Goal: Book appointment/travel/reservation

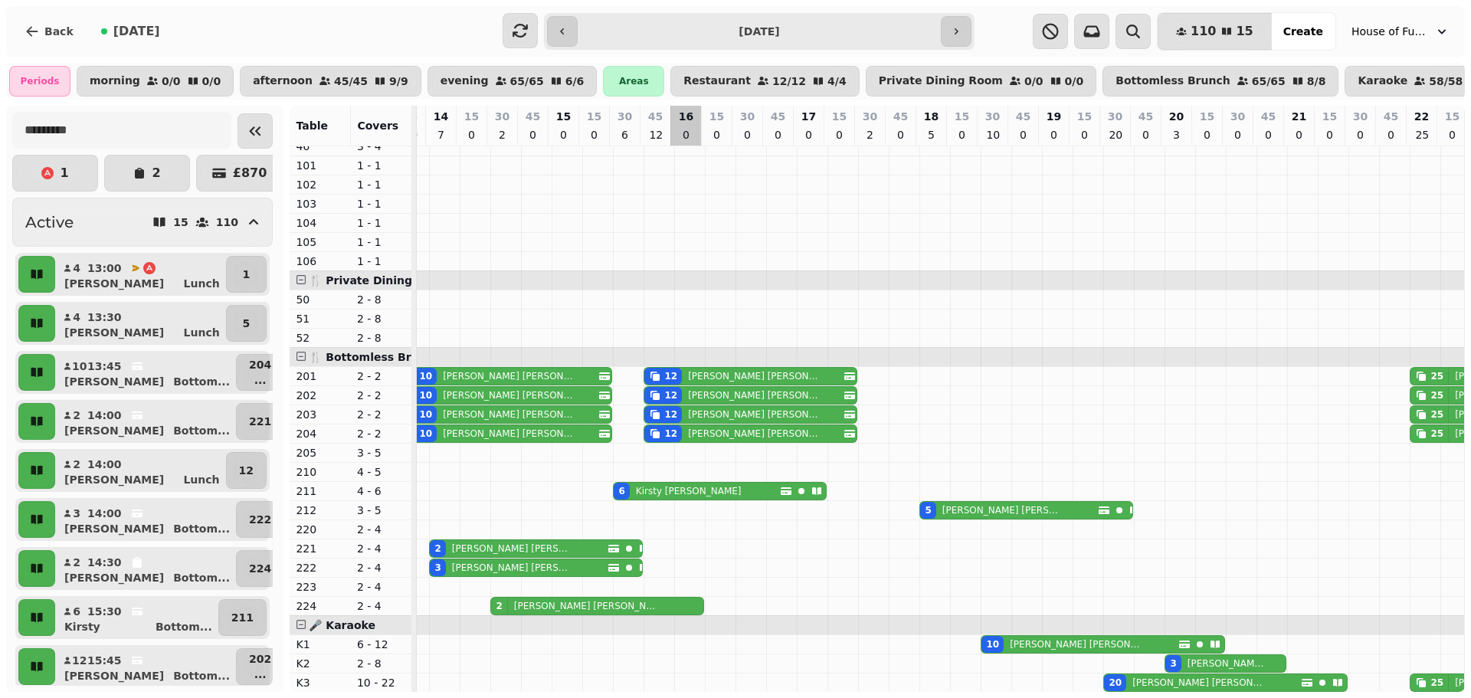
scroll to position [0, 1703]
click at [113, 32] on span "[DATE]" at bounding box center [136, 31] width 47 height 12
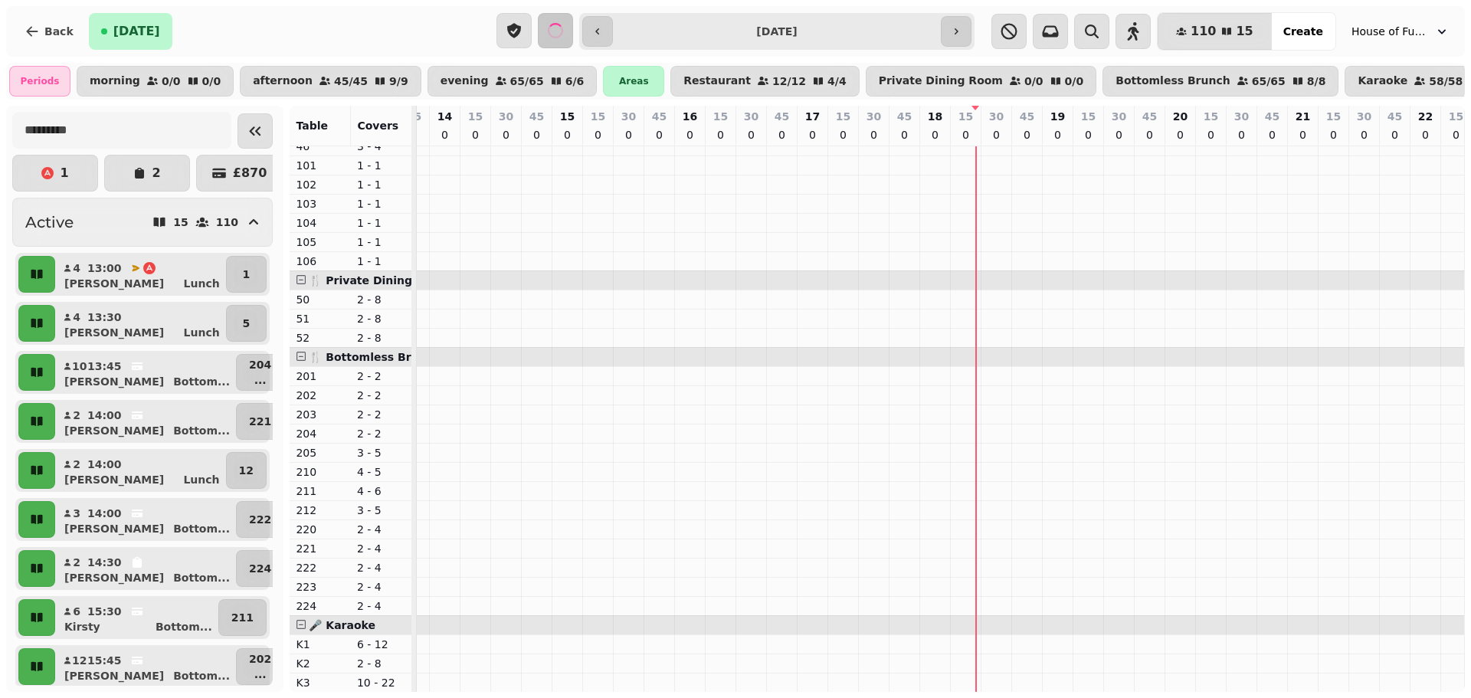
type input "**********"
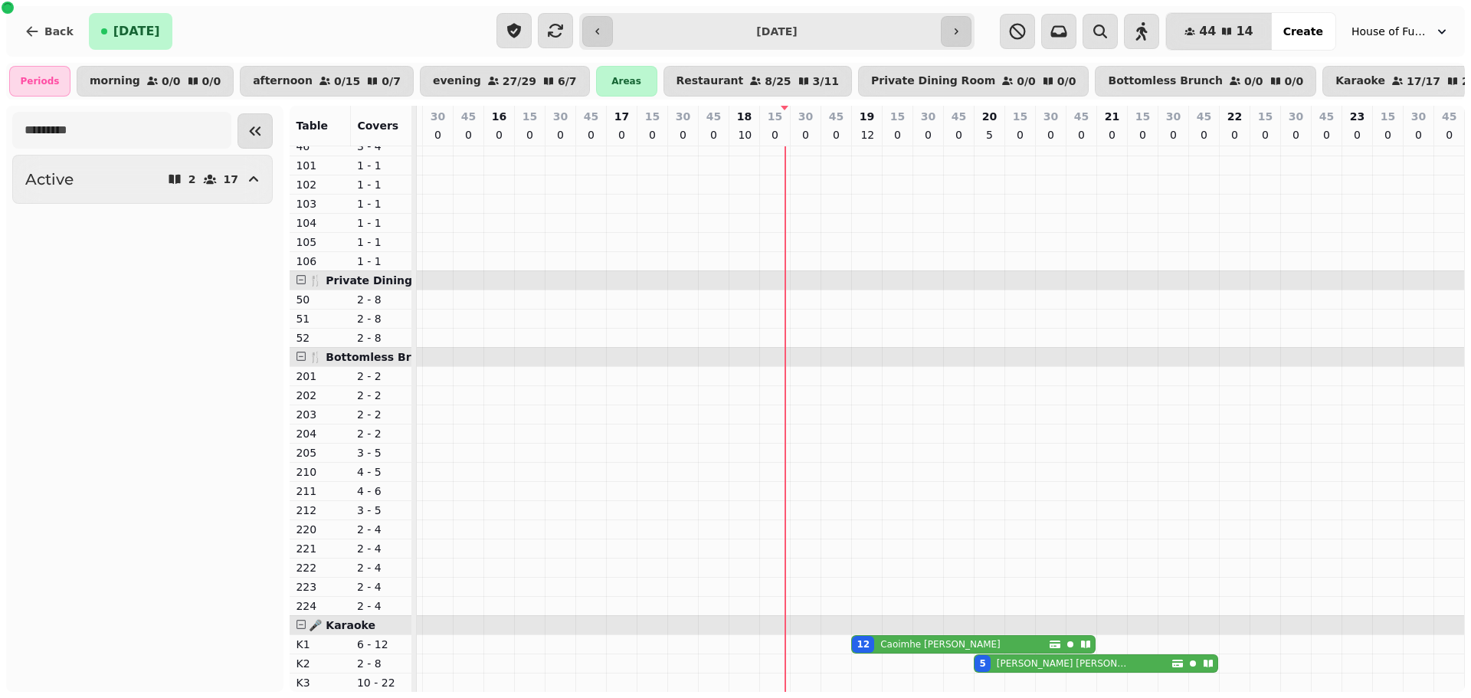
scroll to position [564, 485]
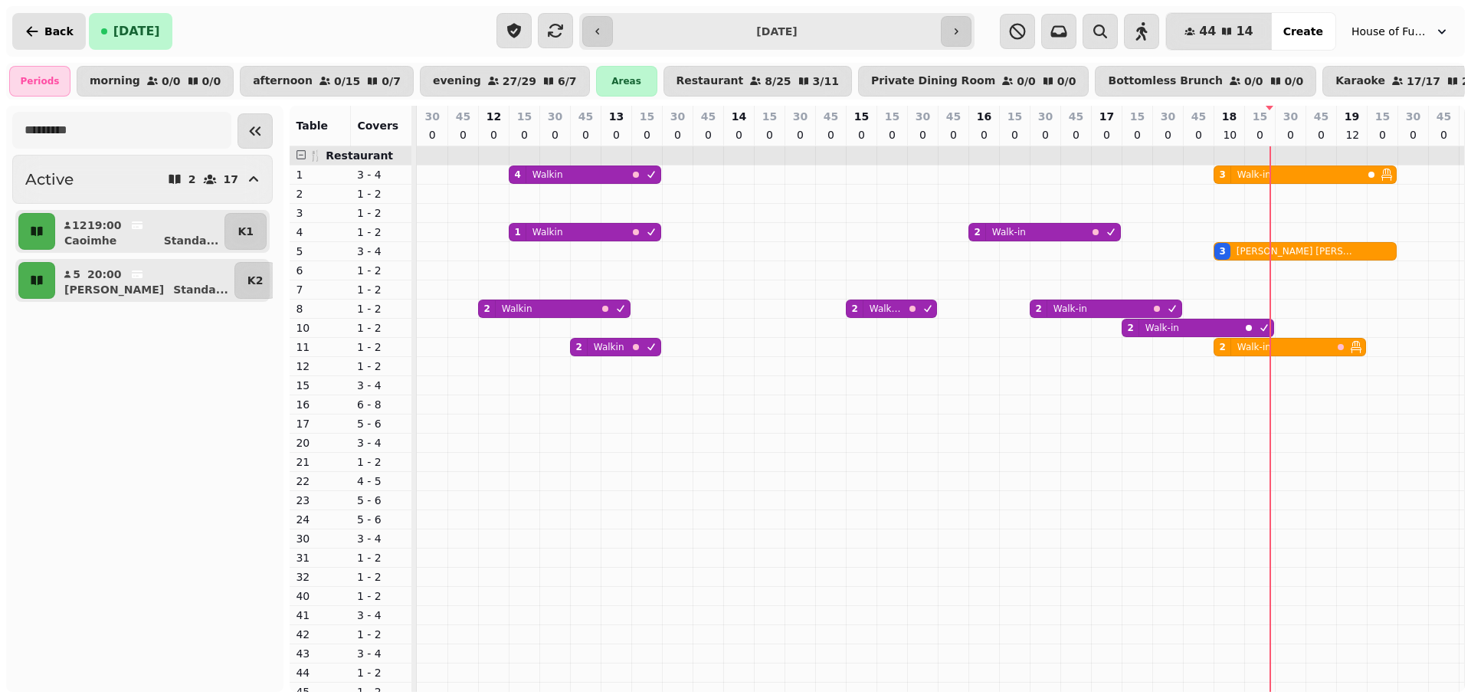
click at [61, 38] on button "Back" at bounding box center [49, 31] width 74 height 37
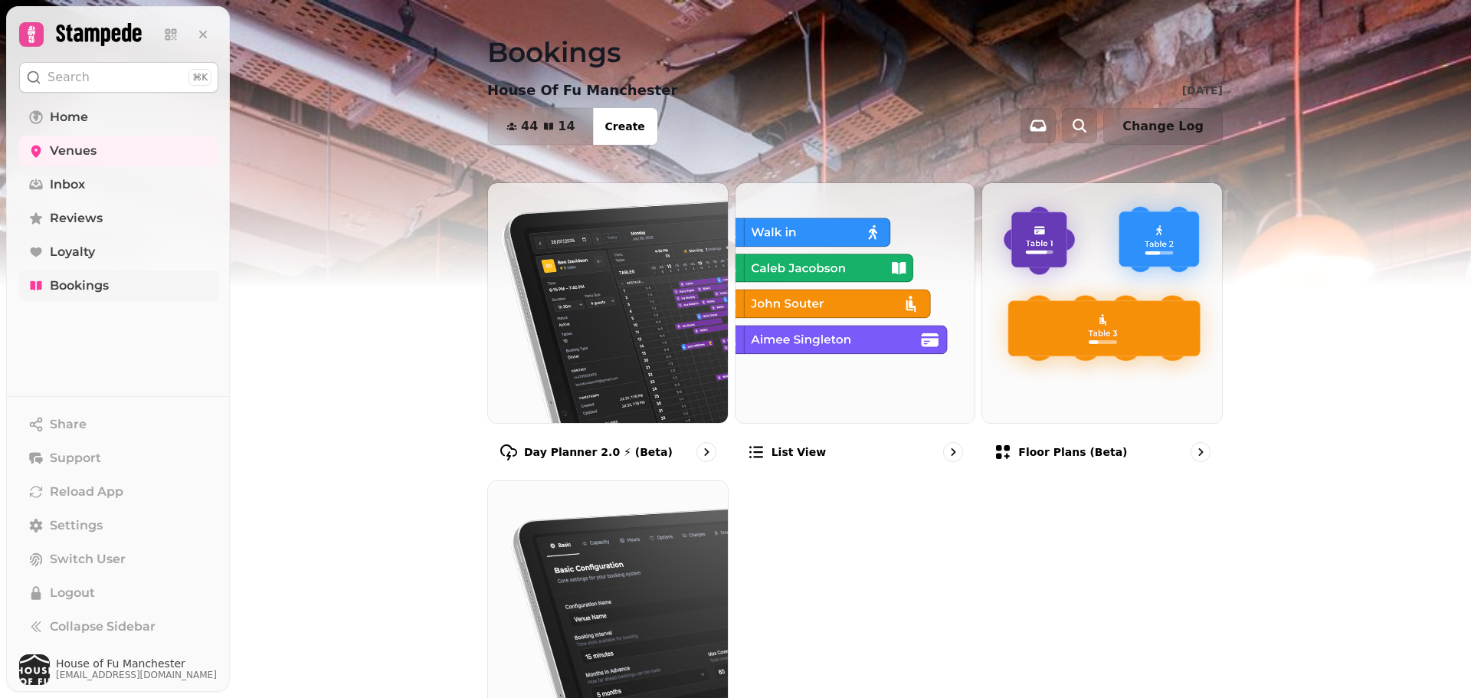
click at [83, 276] on span "Bookings" at bounding box center [79, 285] width 59 height 18
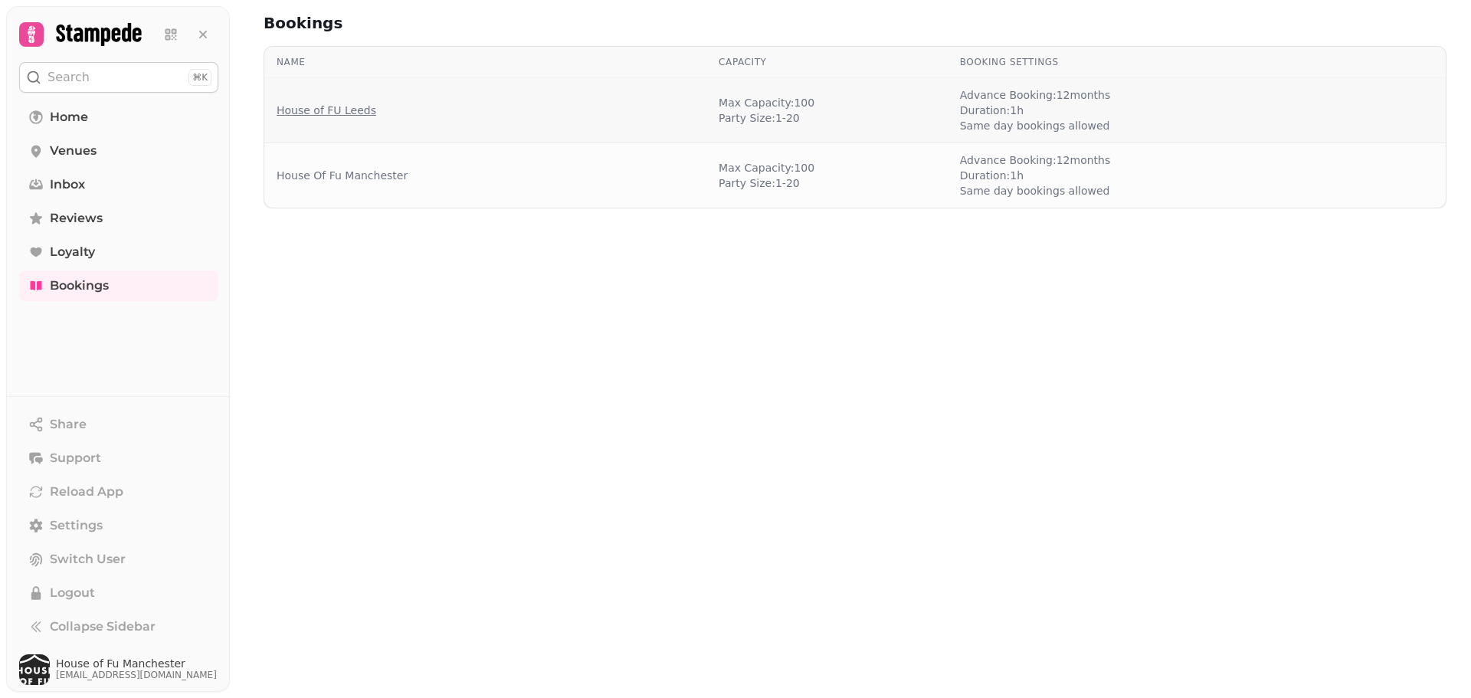
click at [358, 105] on link "House of FU Leeds" at bounding box center [326, 110] width 100 height 15
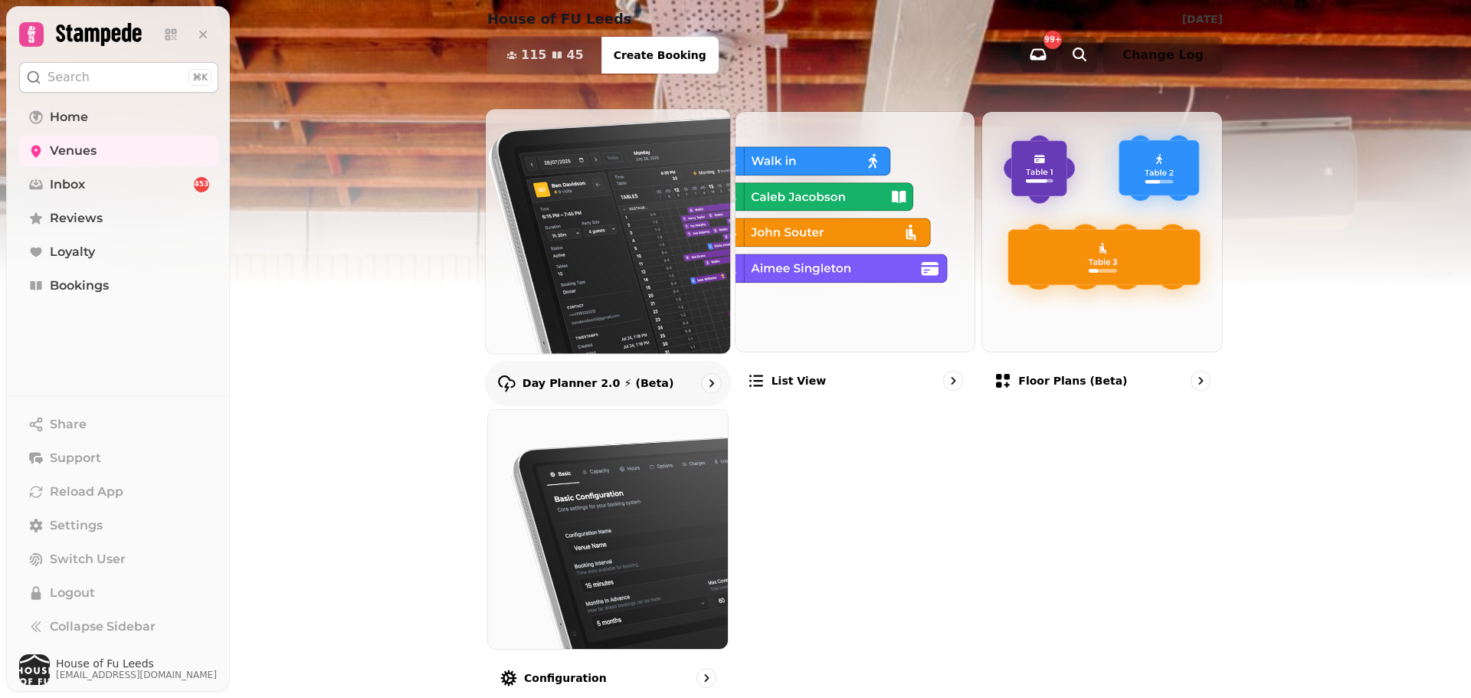
click at [567, 196] on img at bounding box center [607, 231] width 269 height 269
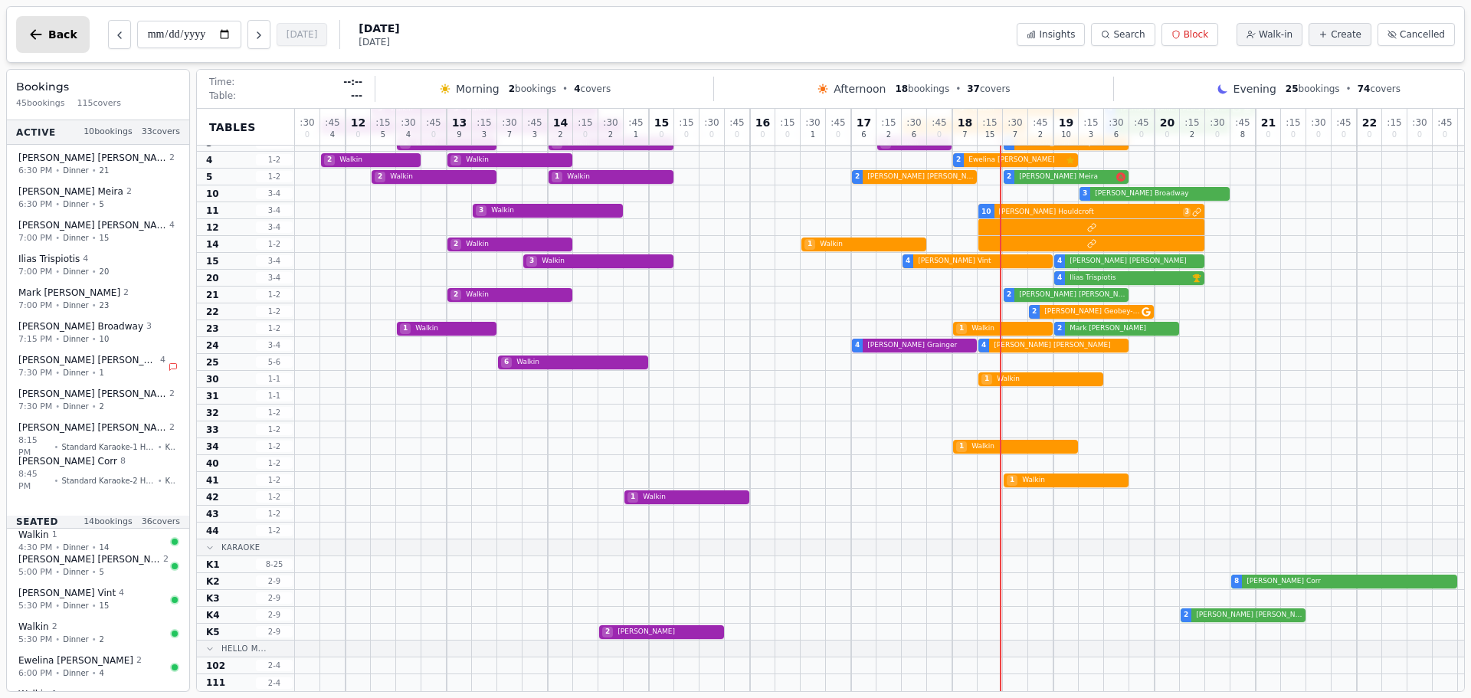
click at [51, 25] on button "Back" at bounding box center [53, 34] width 74 height 37
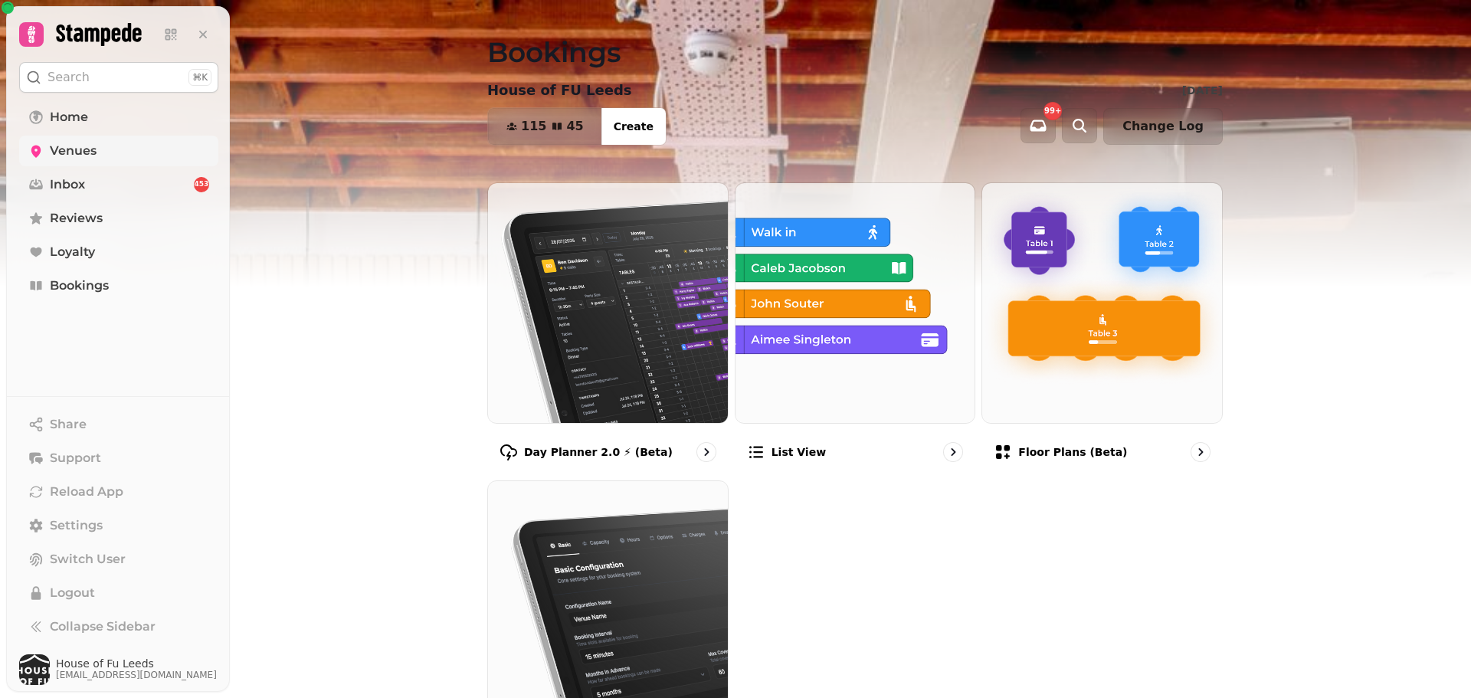
click at [79, 155] on span "Venues" at bounding box center [73, 151] width 47 height 18
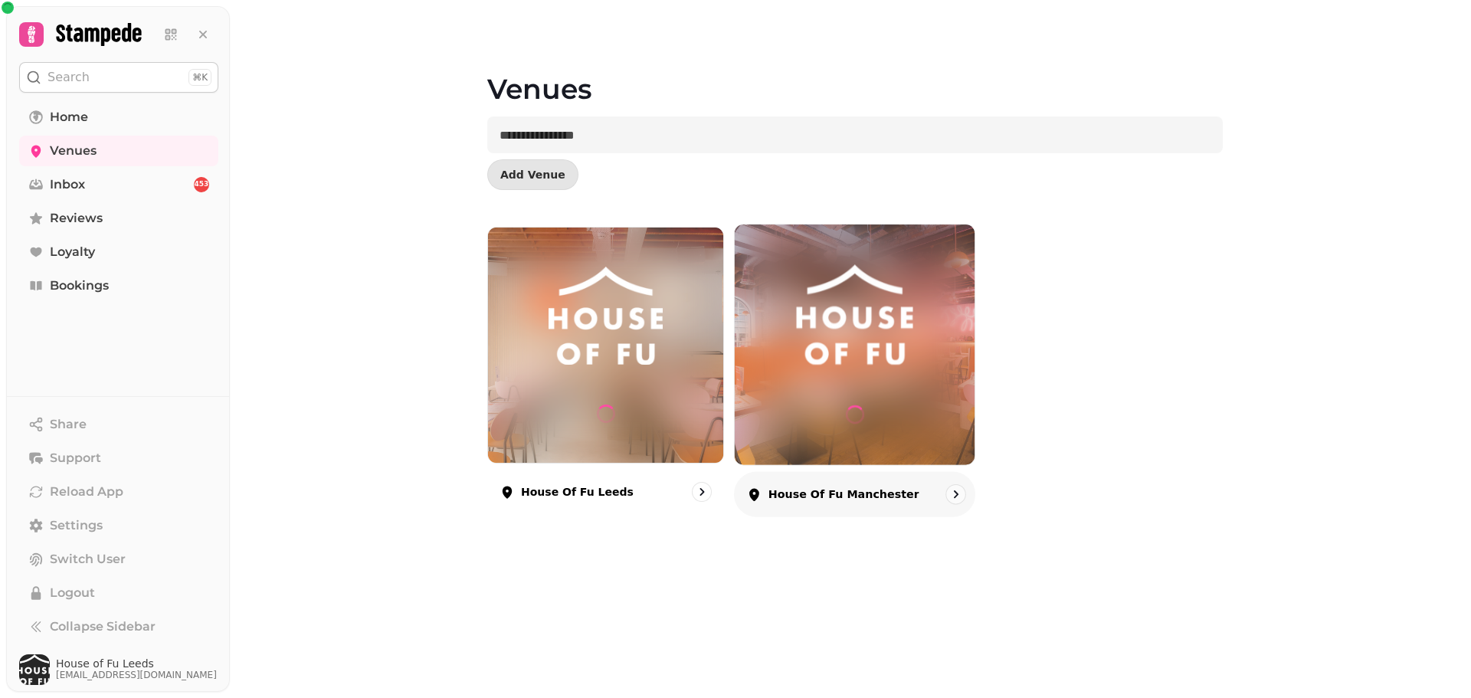
click at [851, 383] on div at bounding box center [855, 415] width 18 height 100
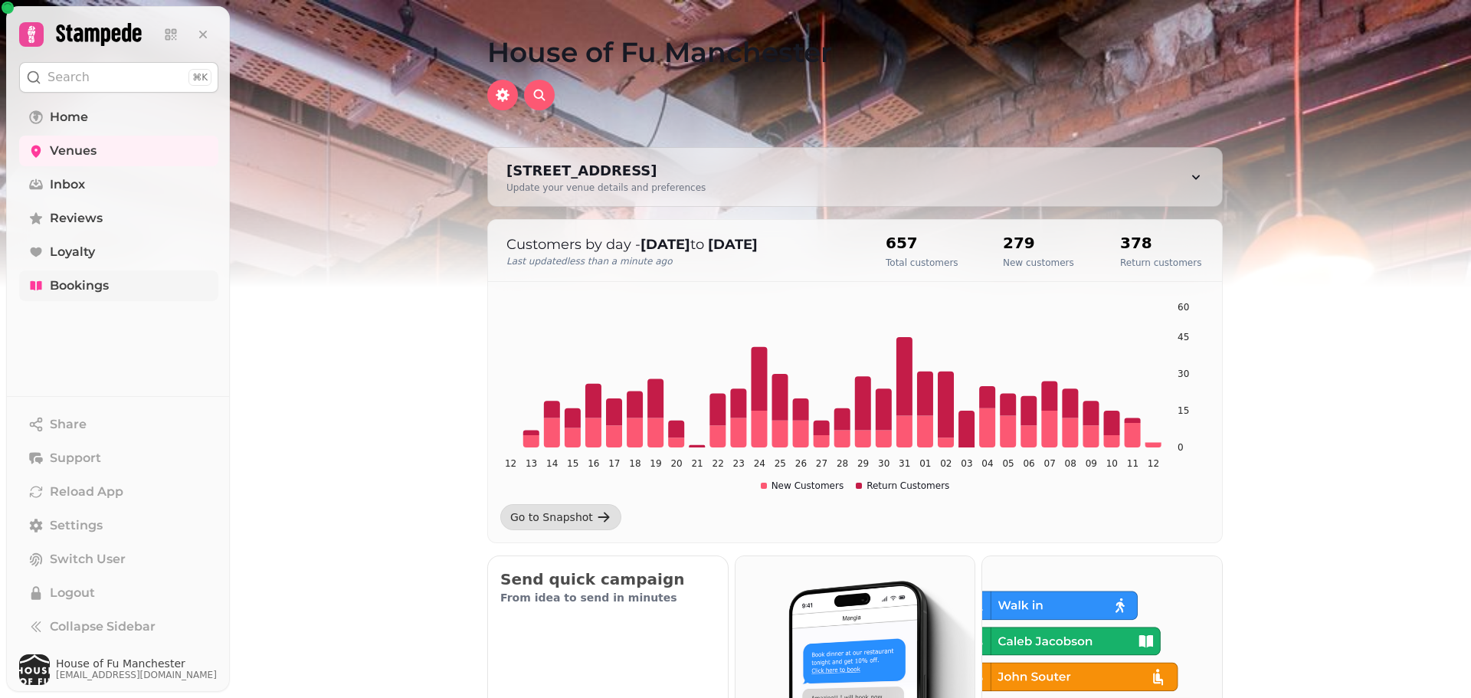
click at [77, 298] on link "Bookings" at bounding box center [118, 285] width 199 height 31
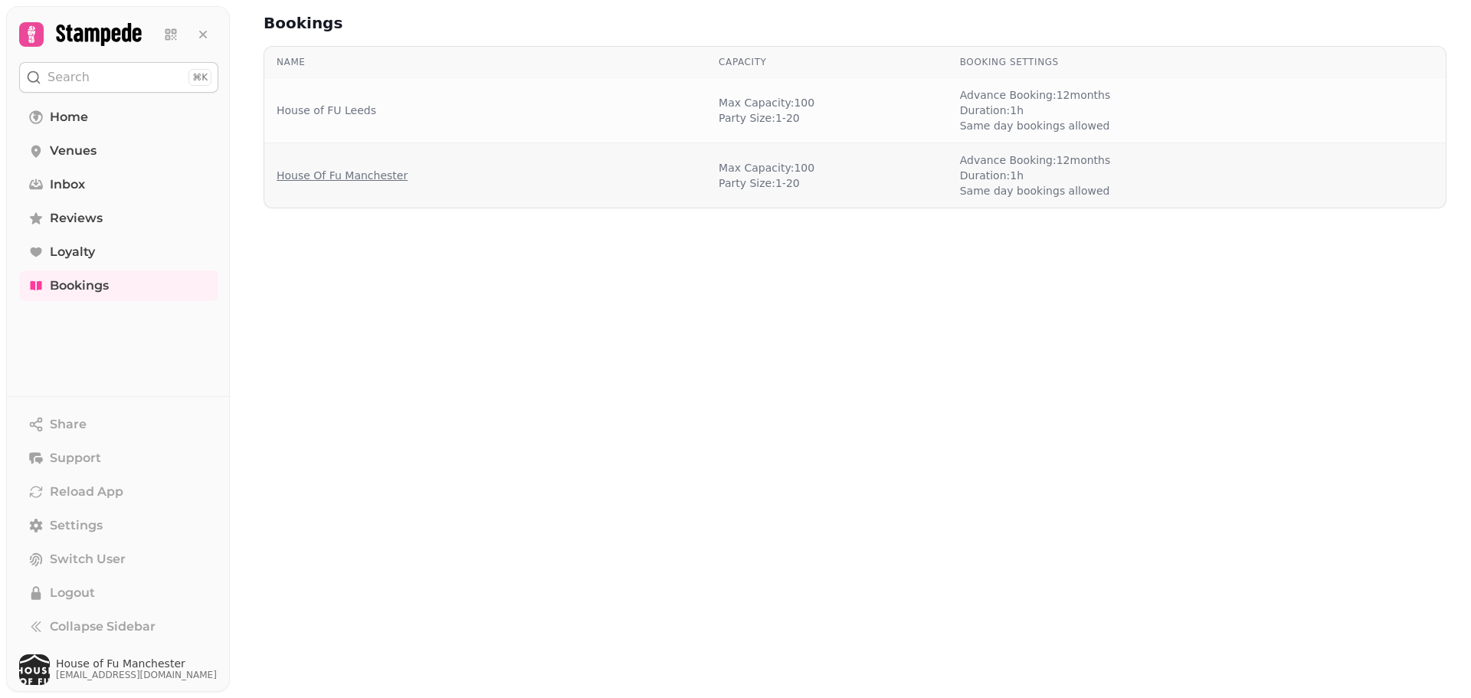
click at [371, 178] on link "House Of Fu Manchester" at bounding box center [341, 175] width 131 height 15
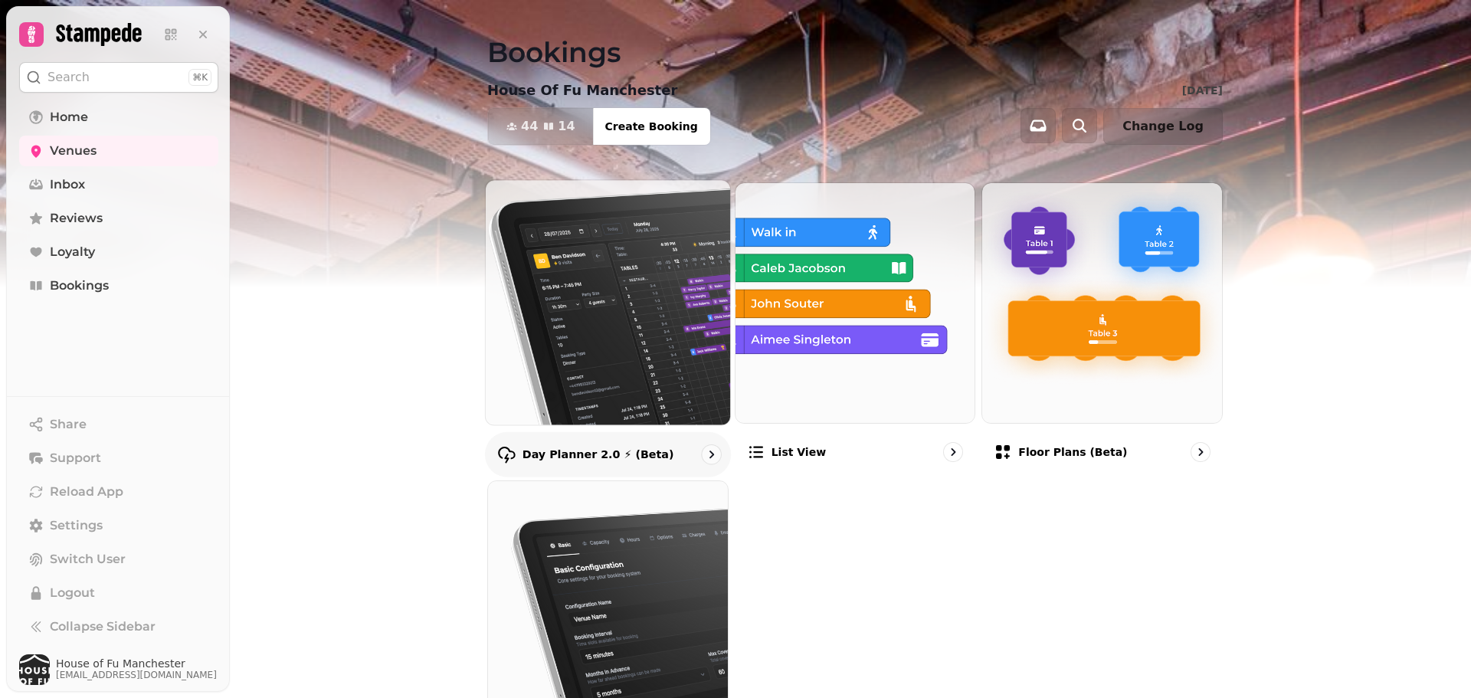
click at [610, 359] on img at bounding box center [607, 302] width 269 height 269
